Goal: Register for event/course

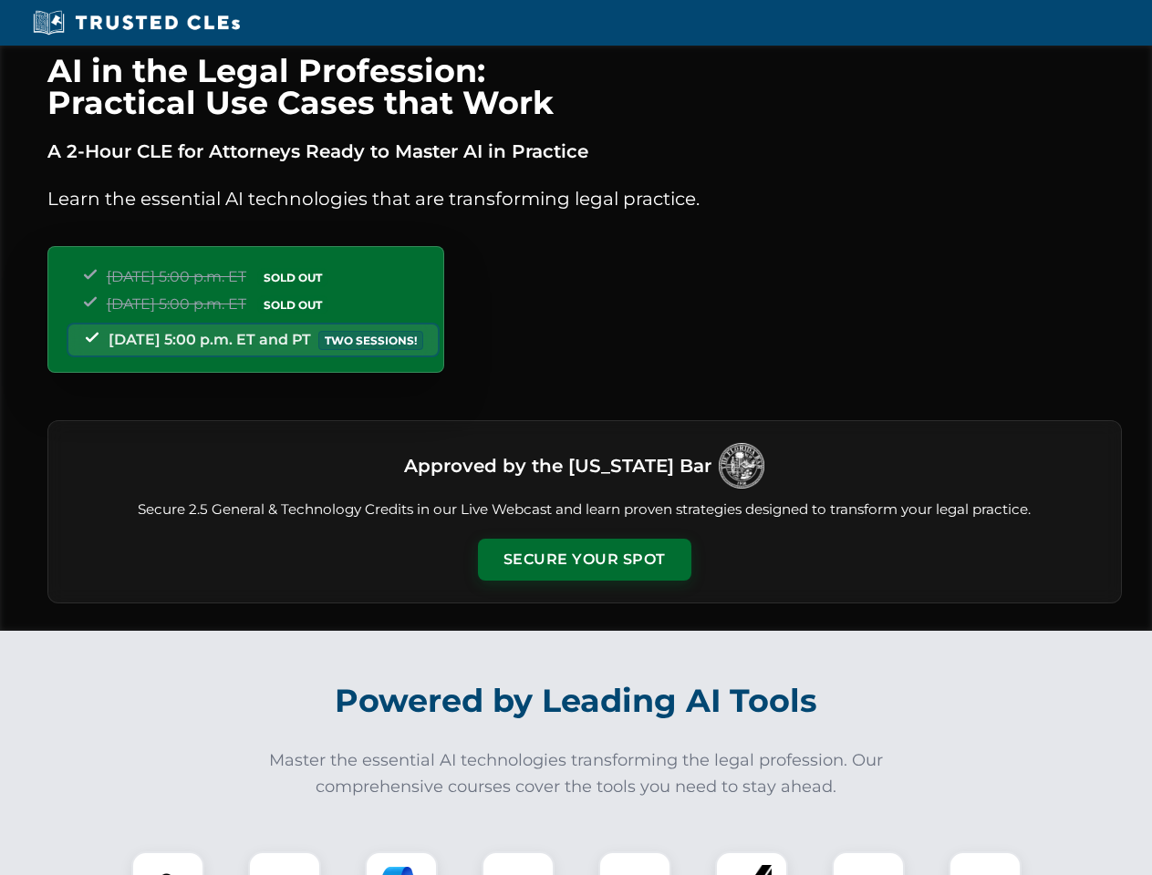
click at [584, 560] on button "Secure Your Spot" at bounding box center [584, 560] width 213 height 42
click at [168, 863] on img at bounding box center [167, 888] width 53 height 53
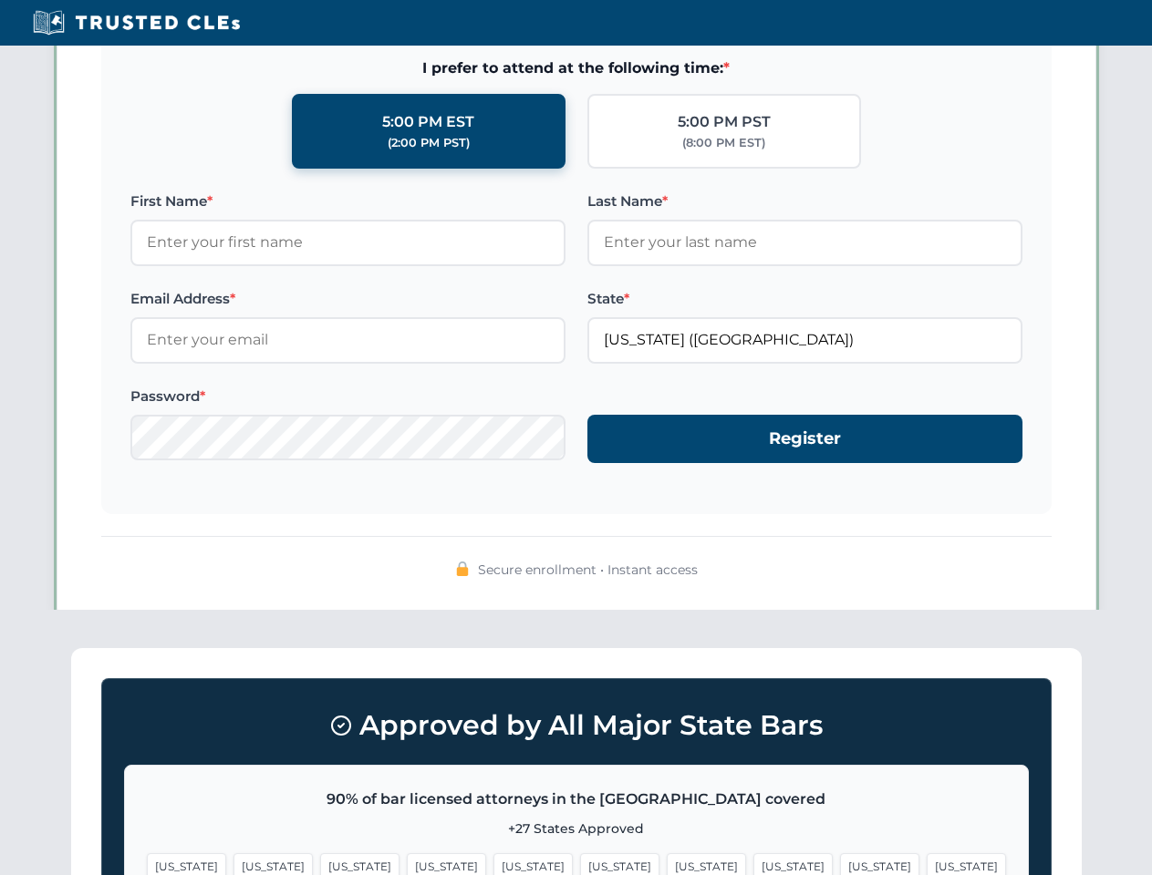
click at [667, 863] on span "[US_STATE]" at bounding box center [706, 866] width 79 height 26
click at [840, 863] on span "[US_STATE]" at bounding box center [879, 866] width 79 height 26
